Goal: Download file/media

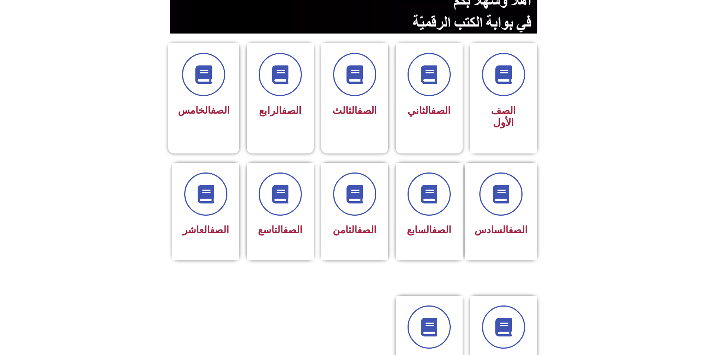
scroll to position [149, 0]
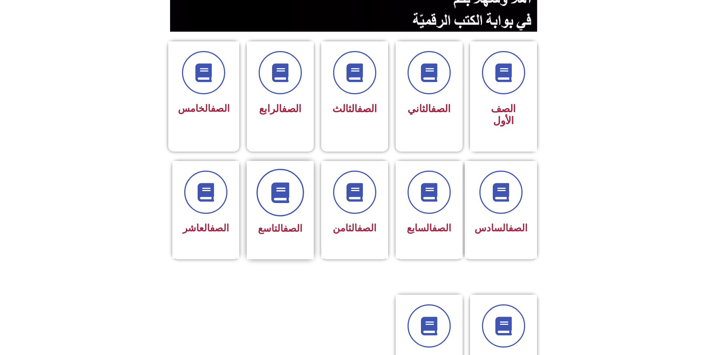
click at [292, 180] on span at bounding box center [280, 193] width 48 height 48
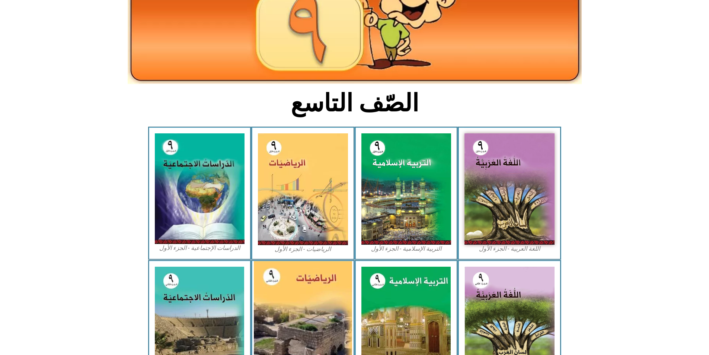
scroll to position [186, 0]
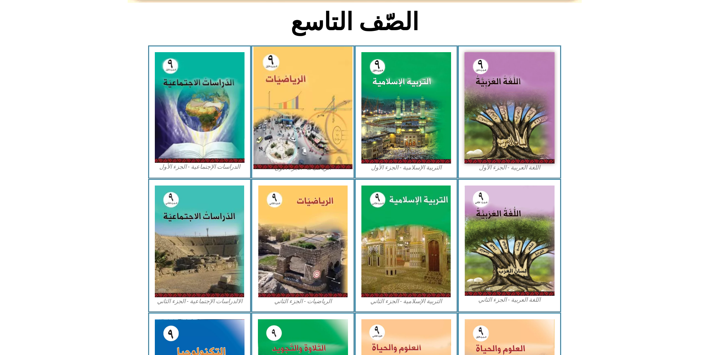
click at [307, 118] on img at bounding box center [302, 108] width 99 height 122
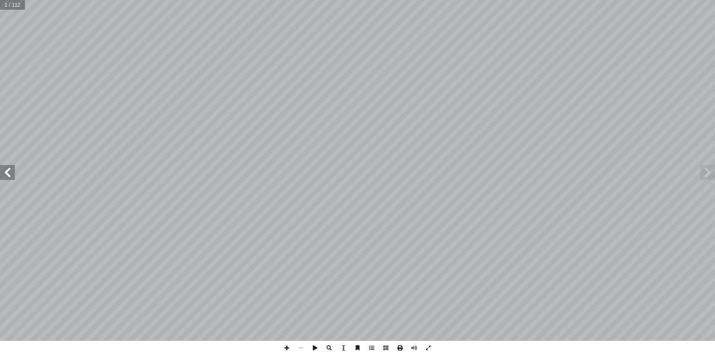
click at [399, 350] on span at bounding box center [400, 348] width 14 height 14
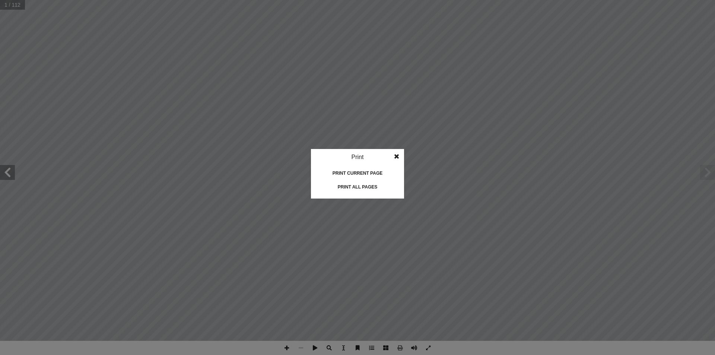
click at [361, 190] on div "Print all pages" at bounding box center [357, 187] width 74 height 12
